Goal: Task Accomplishment & Management: Use online tool/utility

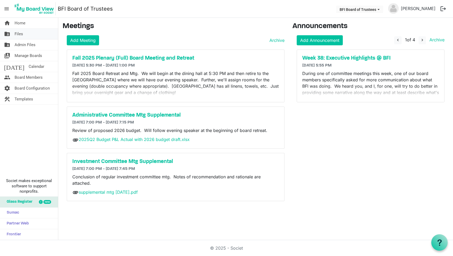
click at [20, 34] on span "Files" at bounding box center [19, 34] width 8 height 11
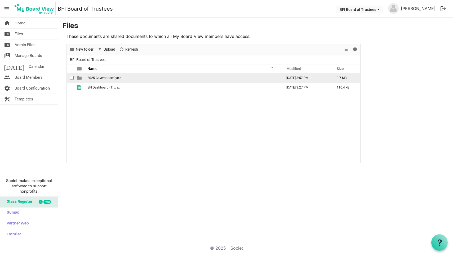
click at [105, 78] on span "2025 Governance Cycle" at bounding box center [104, 78] width 34 height 4
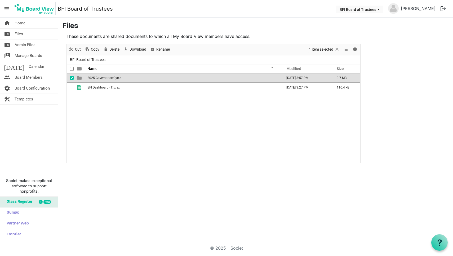
click at [105, 78] on span "2025 Governance Cycle" at bounding box center [104, 78] width 34 height 4
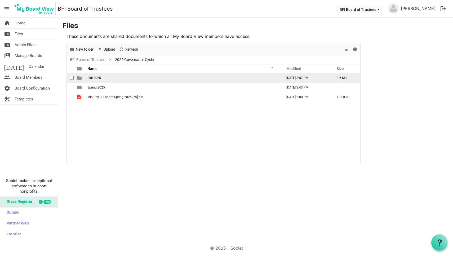
click at [95, 79] on span "Fall 2025" at bounding box center [94, 78] width 14 height 4
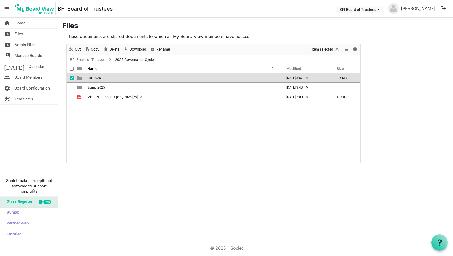
click at [95, 79] on span "Fall 2025" at bounding box center [94, 78] width 14 height 4
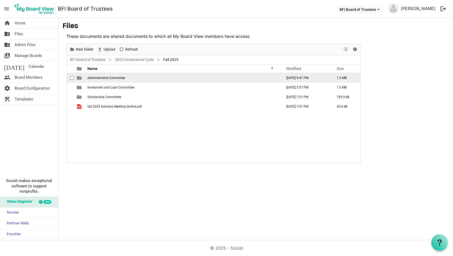
click at [101, 79] on span "Administrative Committee" at bounding box center [106, 78] width 38 height 4
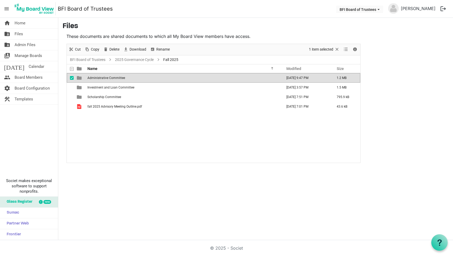
click at [101, 79] on span "Administrative Committee" at bounding box center [106, 78] width 38 height 4
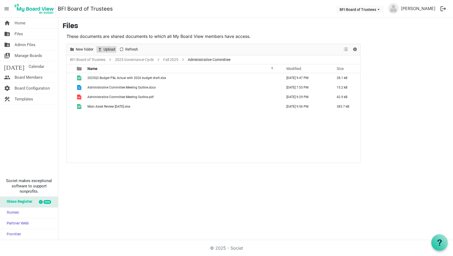
click at [106, 49] on span "Upload" at bounding box center [109, 49] width 13 height 7
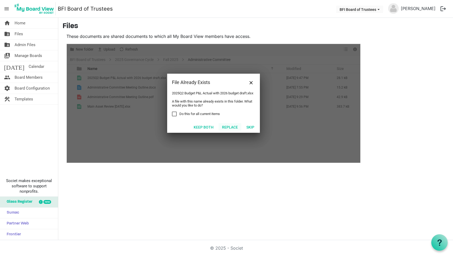
click at [231, 129] on button "Replace" at bounding box center [229, 126] width 23 height 7
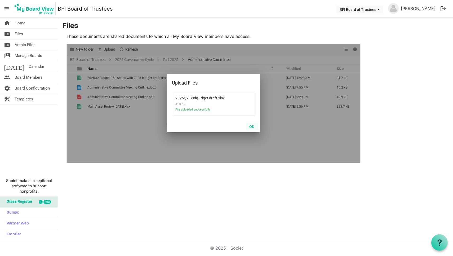
click at [251, 126] on button "OK" at bounding box center [252, 126] width 12 height 7
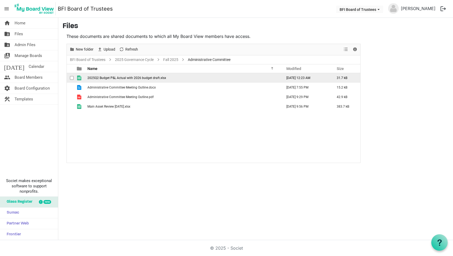
click at [123, 78] on span "2025Q2 Budget P&L Actual with 2026 budget draft.xlsx" at bounding box center [126, 78] width 79 height 4
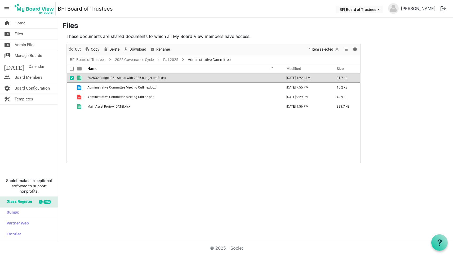
click at [123, 78] on span "2025Q2 Budget P&L Actual with 2026 budget draft.xlsx" at bounding box center [126, 78] width 79 height 4
